Goal: Information Seeking & Learning: Learn about a topic

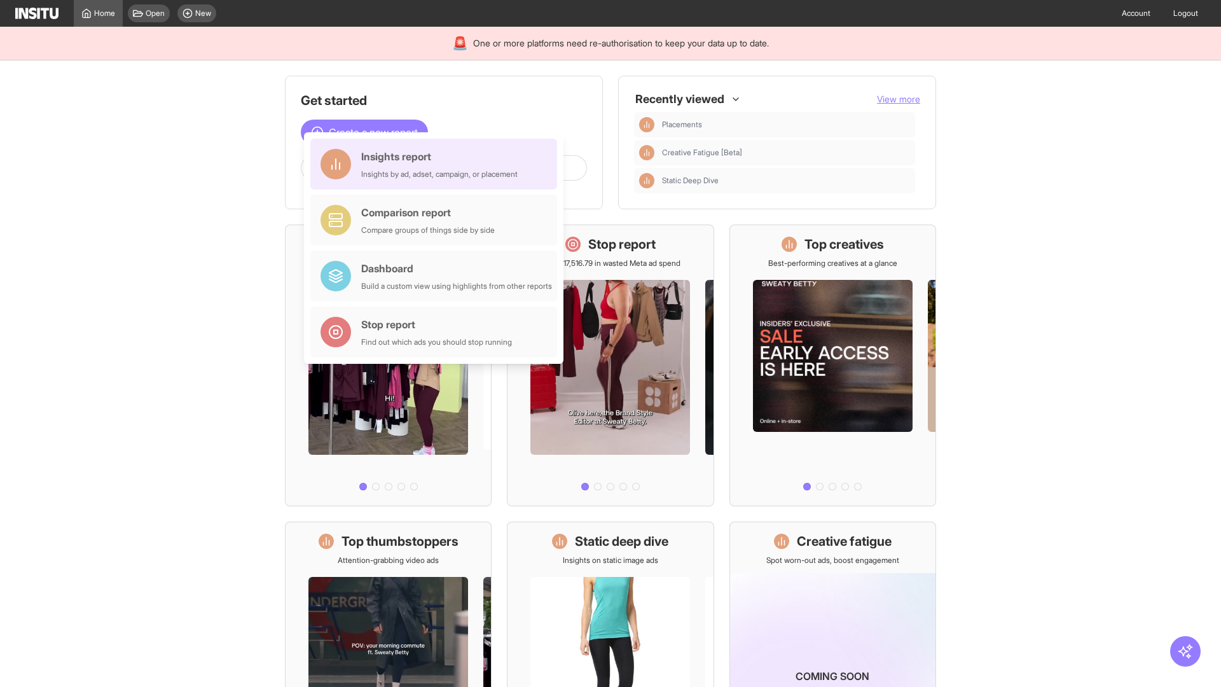
click at [437, 164] on div "Insights report Insights by ad, adset, campaign, or placement" at bounding box center [439, 164] width 156 height 31
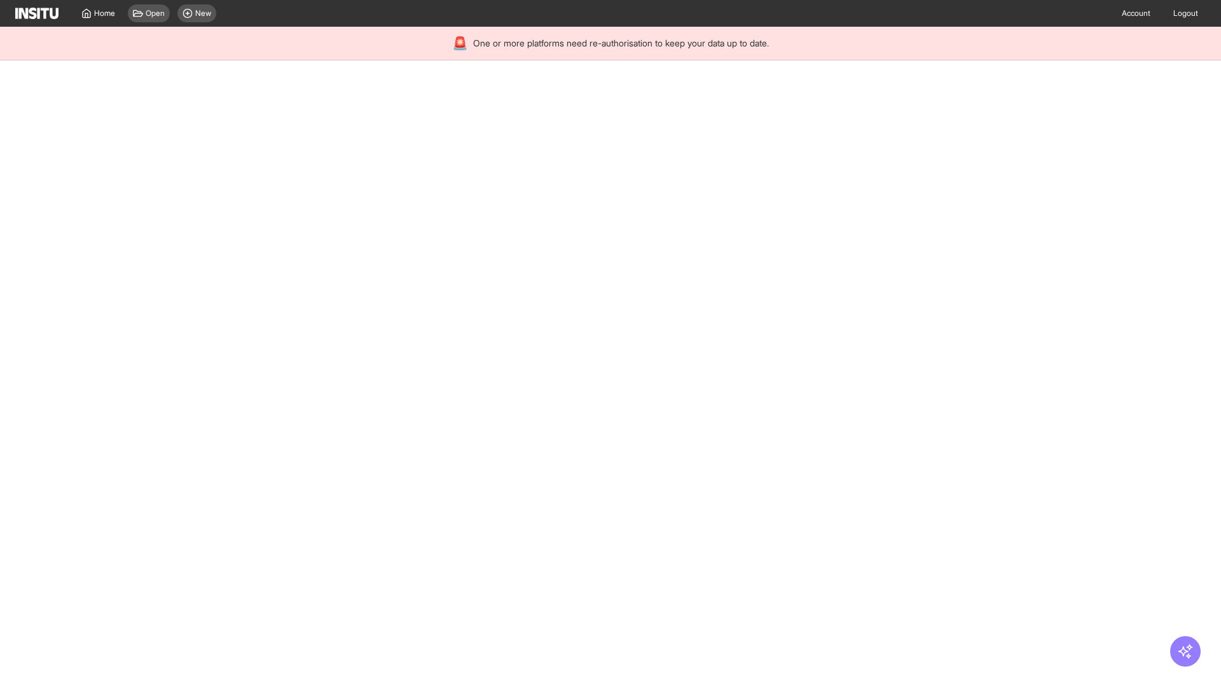
select select "**"
